Goal: Task Accomplishment & Management: Complete application form

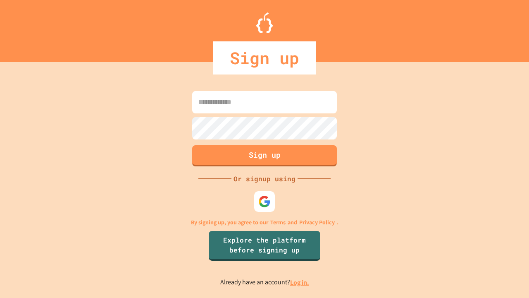
click at [300, 282] on link "Log in." at bounding box center [299, 282] width 19 height 9
